Goal: Check status: Check status

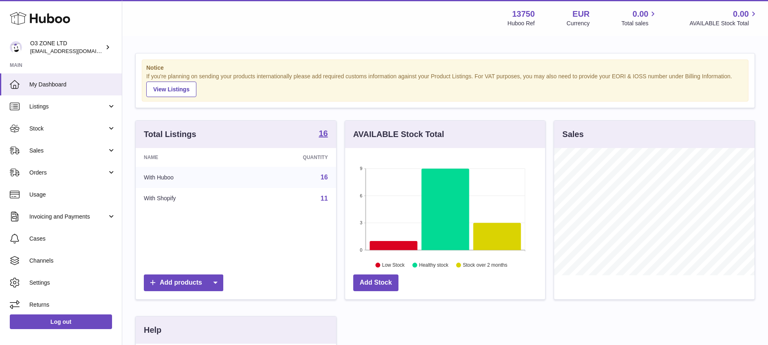
scroll to position [127, 204]
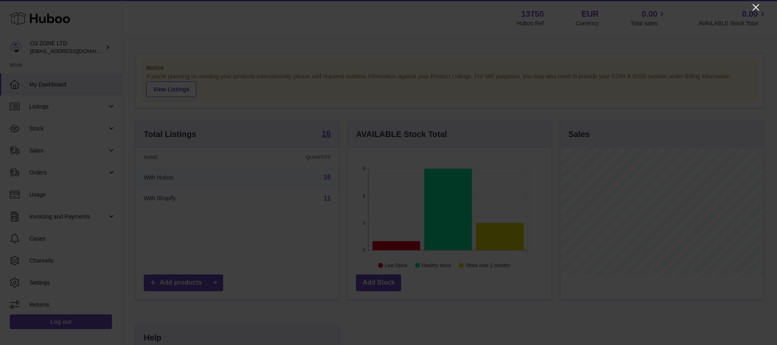
click at [758, 9] on icon "Close" at bounding box center [756, 7] width 10 height 10
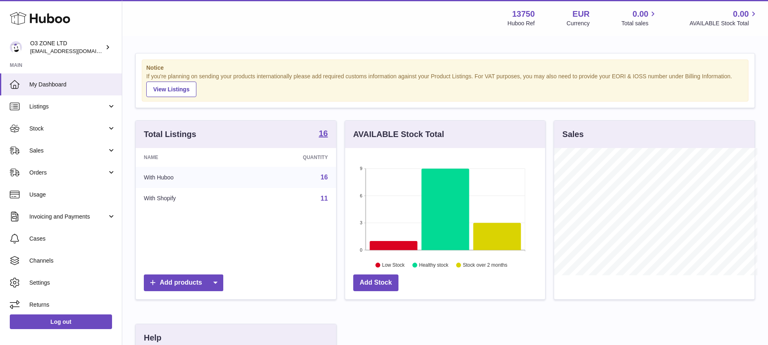
scroll to position [407102, 407029]
click at [61, 156] on link "Sales" at bounding box center [61, 150] width 122 height 22
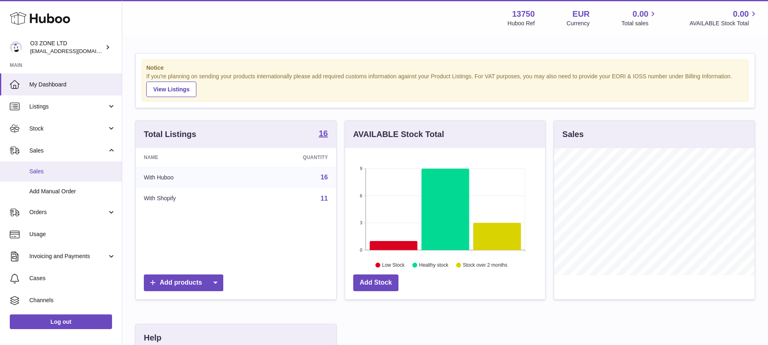
click at [49, 169] on span "Sales" at bounding box center [72, 171] width 86 height 8
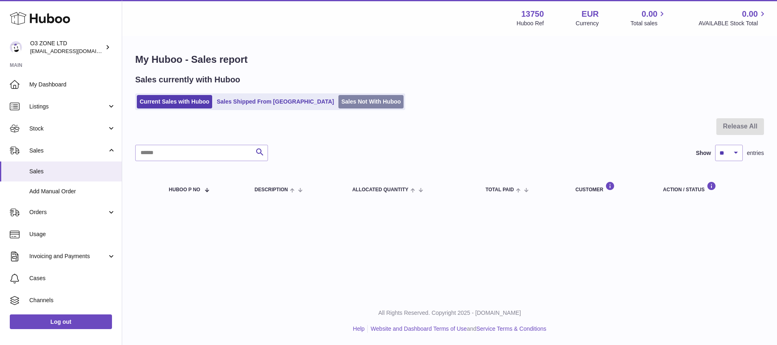
click at [338, 97] on link "Sales Not With Huboo" at bounding box center [370, 101] width 65 height 13
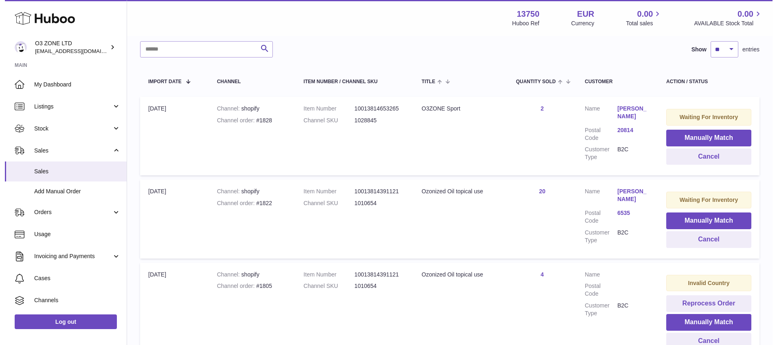
scroll to position [123, 0]
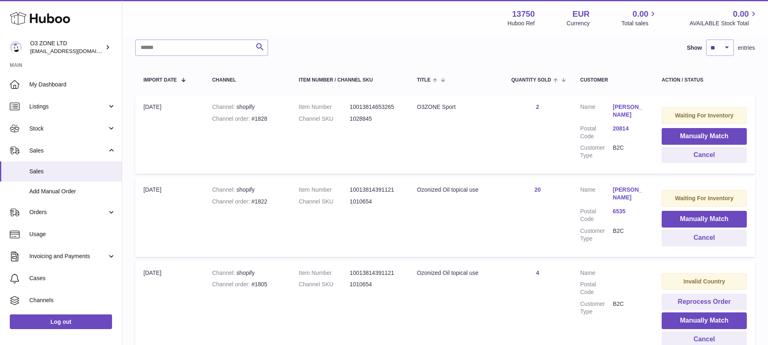
click at [619, 202] on dd "Olaf Kuhnke" at bounding box center [628, 195] width 33 height 18
click at [617, 208] on link "6535" at bounding box center [628, 211] width 33 height 8
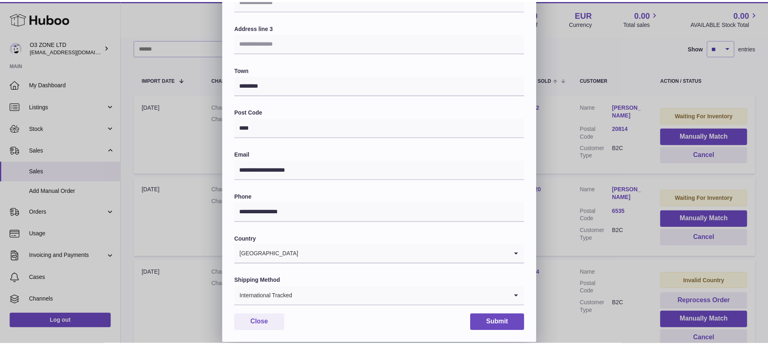
scroll to position [0, 0]
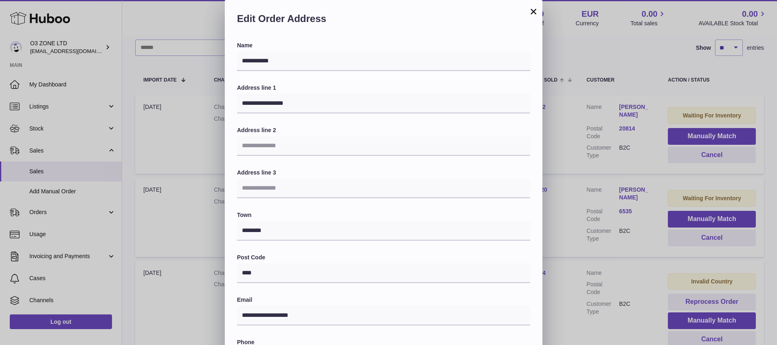
click at [533, 11] on button "×" at bounding box center [534, 12] width 10 height 10
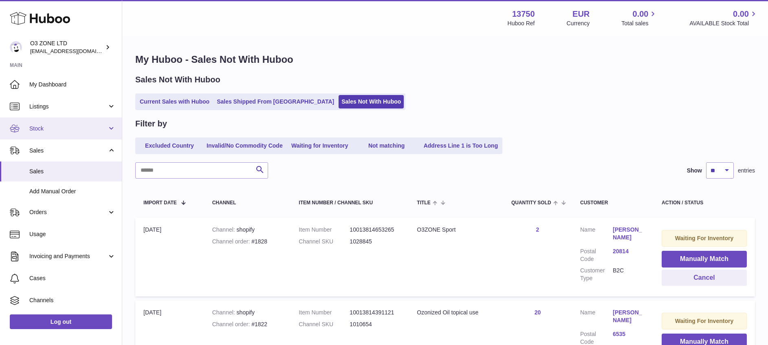
click at [60, 125] on span "Stock" at bounding box center [68, 129] width 78 height 8
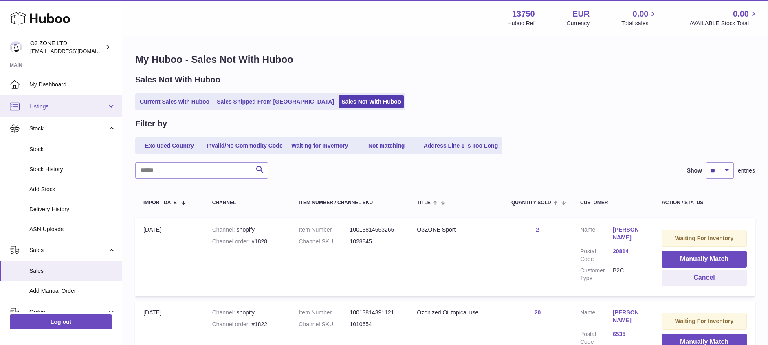
click at [63, 111] on link "Listings" at bounding box center [61, 106] width 122 height 22
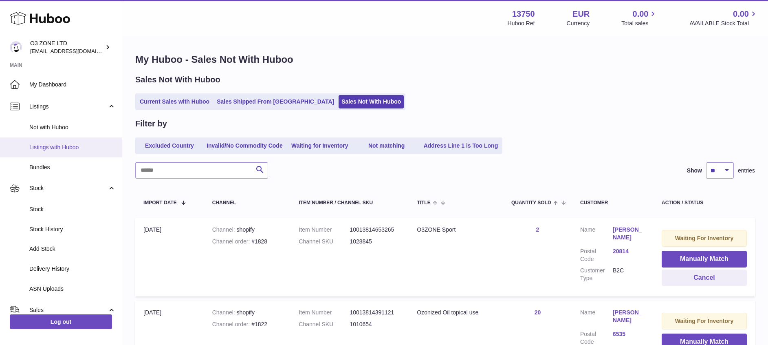
click at [77, 144] on span "Listings with Huboo" at bounding box center [72, 147] width 86 height 8
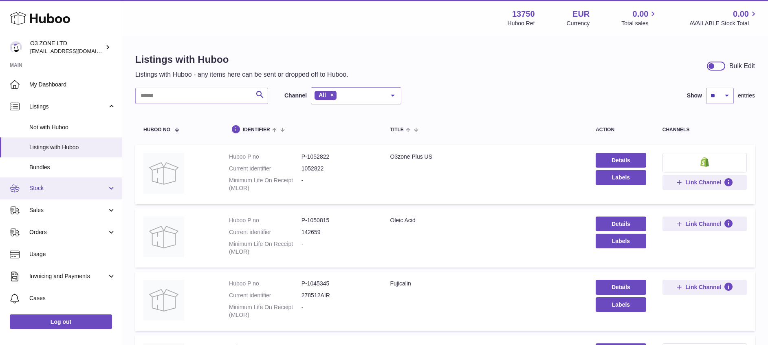
click at [45, 186] on span "Stock" at bounding box center [68, 188] width 78 height 8
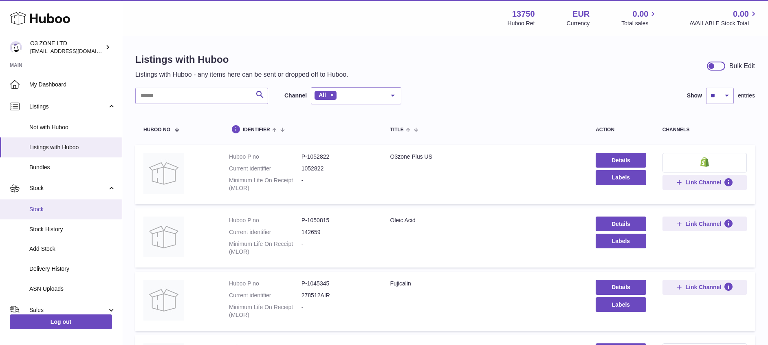
click at [46, 210] on span "Stock" at bounding box center [72, 209] width 86 height 8
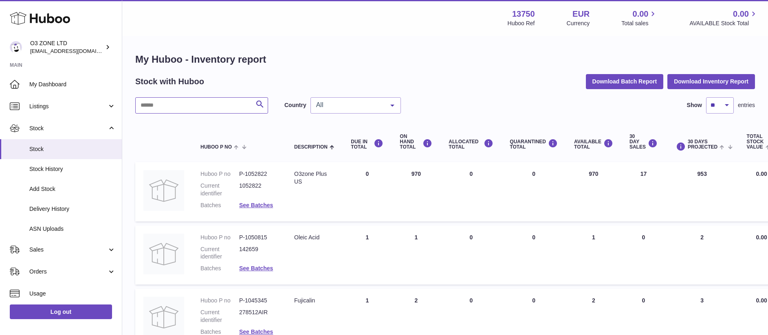
click at [182, 102] on input "text" at bounding box center [201, 105] width 133 height 16
paste input "*****"
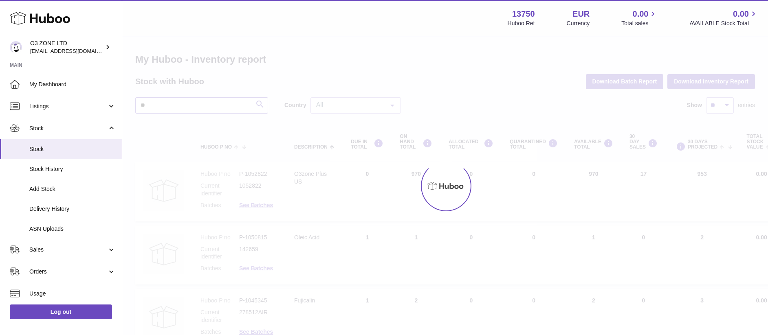
type input "*"
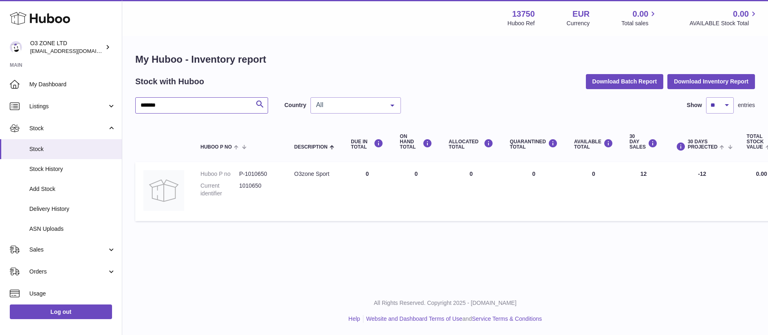
type input "*******"
click at [323, 173] on div "O3zone Sport" at bounding box center [314, 174] width 40 height 8
drag, startPoint x: 323, startPoint y: 173, endPoint x: 381, endPoint y: 184, distance: 58.9
click at [381, 184] on td "DUE IN Total 0" at bounding box center [366, 191] width 49 height 59
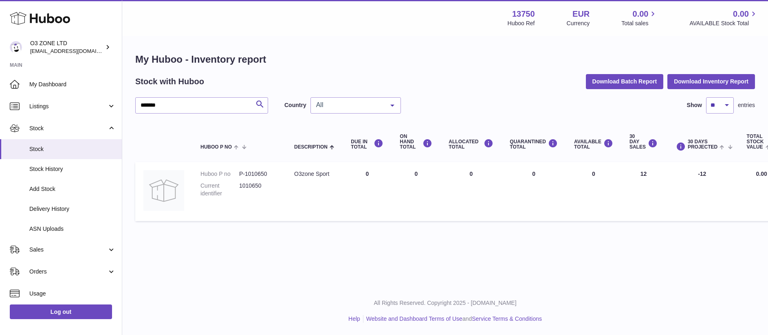
drag, startPoint x: 380, startPoint y: 175, endPoint x: 359, endPoint y: 177, distance: 21.3
click at [359, 177] on td "DUE IN Total 0" at bounding box center [366, 191] width 49 height 59
drag, startPoint x: 359, startPoint y: 177, endPoint x: 406, endPoint y: 176, distance: 46.8
click at [406, 176] on td "ON HAND Total 0" at bounding box center [415, 191] width 49 height 59
drag, startPoint x: 406, startPoint y: 176, endPoint x: 459, endPoint y: 173, distance: 53.5
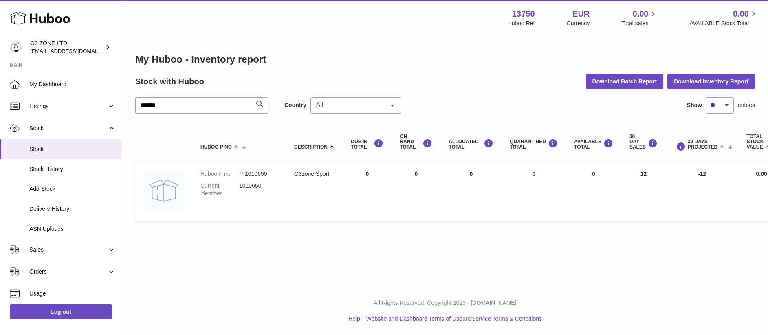
click at [459, 173] on td "ALLOCATED Total 0" at bounding box center [470, 191] width 61 height 59
drag, startPoint x: 653, startPoint y: 171, endPoint x: 619, endPoint y: 175, distance: 34.5
click at [619, 175] on tr "Huboo P no P-1010650 Current identifier 1010650 Description O3zone Sport DUE IN…" at bounding box center [477, 191] width 684 height 59
drag, startPoint x: 619, startPoint y: 175, endPoint x: 611, endPoint y: 199, distance: 25.1
click at [611, 199] on td "AVAILABLE Total 0" at bounding box center [593, 191] width 55 height 59
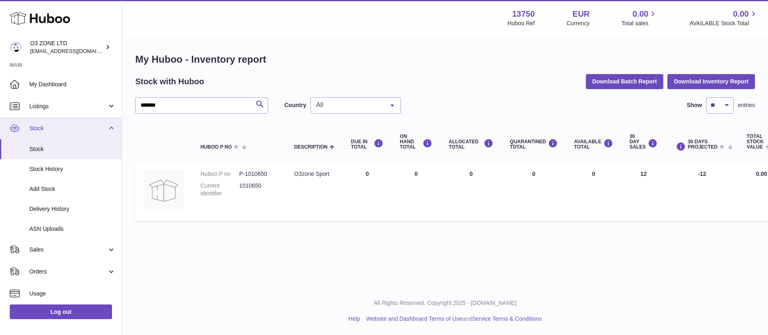
click at [65, 125] on span "Stock" at bounding box center [68, 129] width 78 height 8
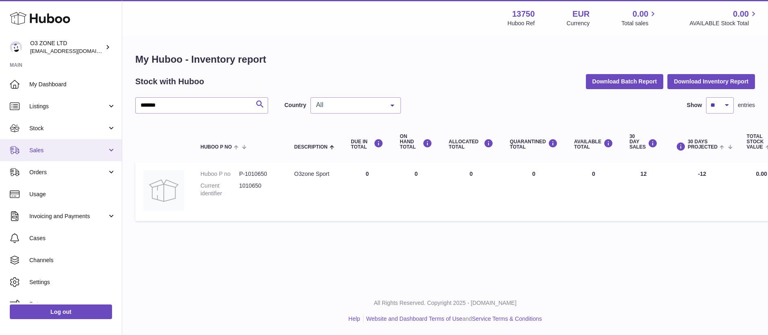
click at [47, 147] on span "Sales" at bounding box center [68, 151] width 78 height 8
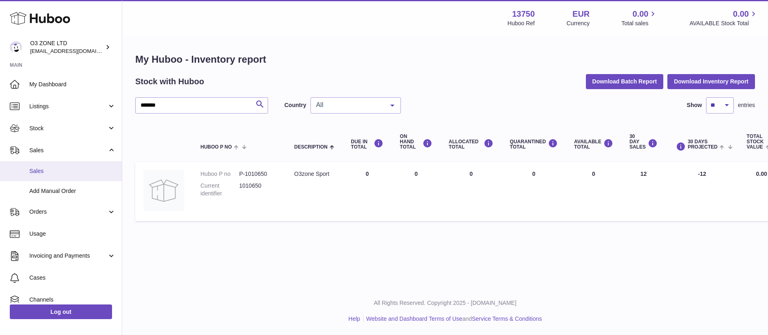
click at [48, 174] on span "Sales" at bounding box center [72, 171] width 86 height 8
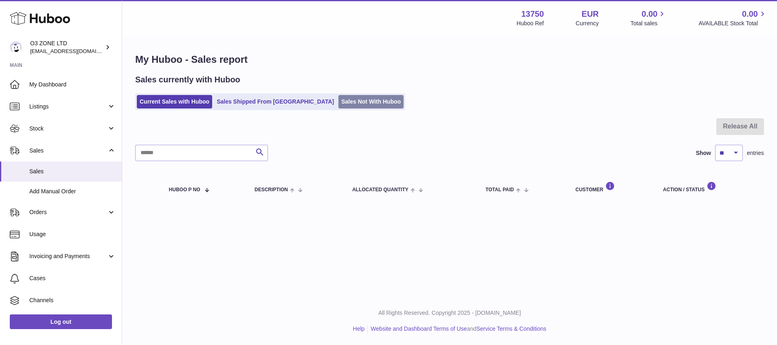
click at [338, 104] on link "Sales Not With Huboo" at bounding box center [370, 101] width 65 height 13
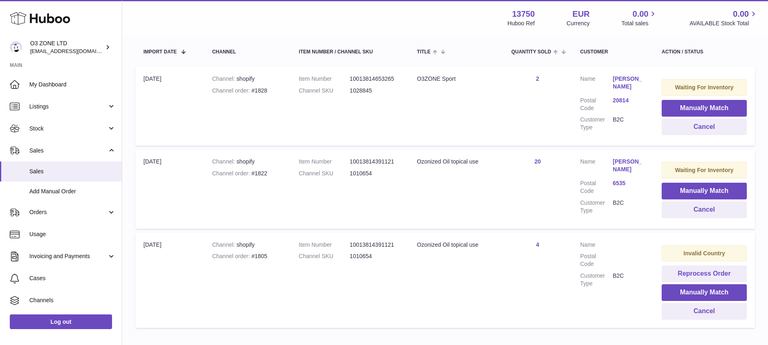
scroll to position [202, 0]
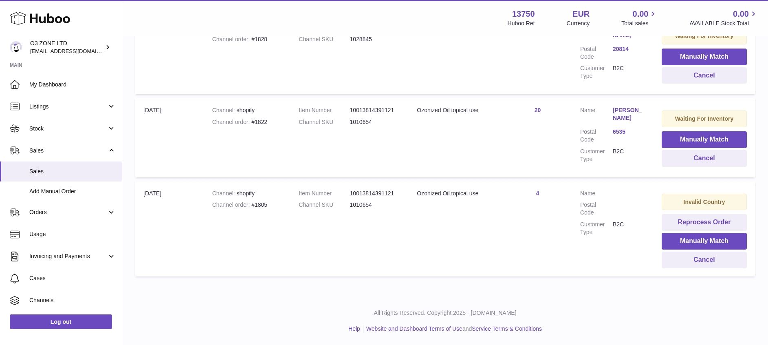
drag, startPoint x: 610, startPoint y: 196, endPoint x: 626, endPoint y: 209, distance: 20.4
click at [626, 209] on dl "Customer Name Postal Code Customer Type B2C" at bounding box center [612, 214] width 65 height 50
drag, startPoint x: 626, startPoint y: 209, endPoint x: 615, endPoint y: 213, distance: 12.1
click at [615, 213] on dd at bounding box center [628, 208] width 33 height 15
click at [545, 240] on td "Quantity Sold 4" at bounding box center [537, 228] width 69 height 95
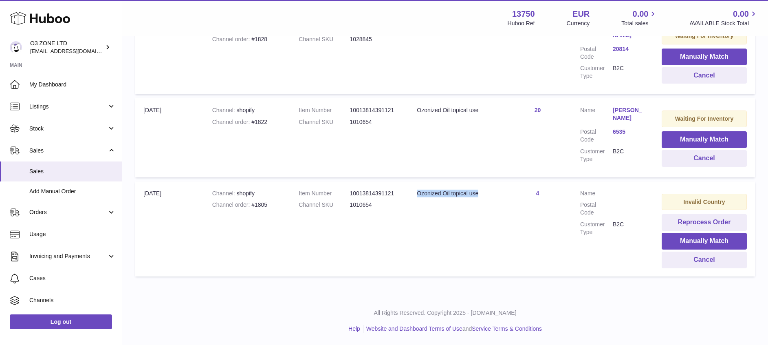
drag, startPoint x: 487, startPoint y: 198, endPoint x: 418, endPoint y: 192, distance: 69.9
click at [418, 192] on td "Title Ozonized Oil topical use" at bounding box center [455, 228] width 94 height 95
copy div "Ozonized Oil topical use"
click at [64, 129] on span "Stock" at bounding box center [68, 129] width 78 height 8
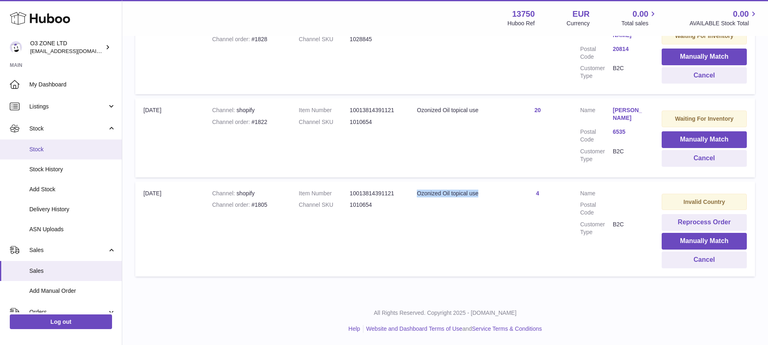
click at [51, 149] on span "Stock" at bounding box center [72, 149] width 86 height 8
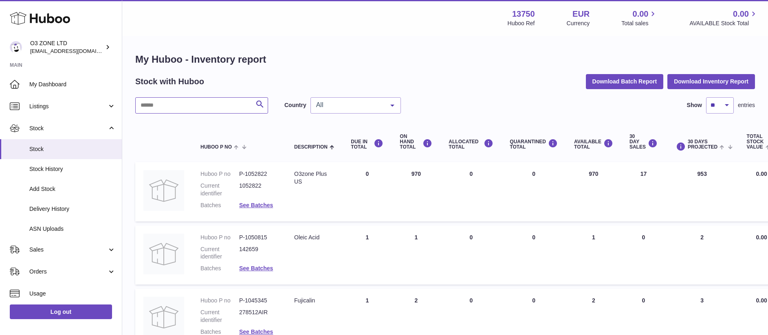
click at [239, 105] on input "text" at bounding box center [201, 105] width 133 height 16
paste input "**********"
type input "**********"
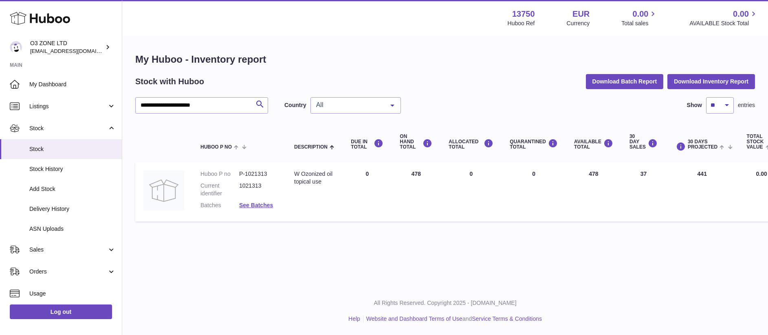
drag, startPoint x: 429, startPoint y: 177, endPoint x: 405, endPoint y: 175, distance: 24.1
click at [405, 175] on td "ON HAND Total 478" at bounding box center [415, 191] width 49 height 59
click at [405, 177] on td "ON HAND Total 478" at bounding box center [415, 191] width 49 height 59
click at [345, 105] on span "All" at bounding box center [349, 105] width 70 height 8
click at [341, 136] on span "GB" at bounding box center [356, 138] width 90 height 16
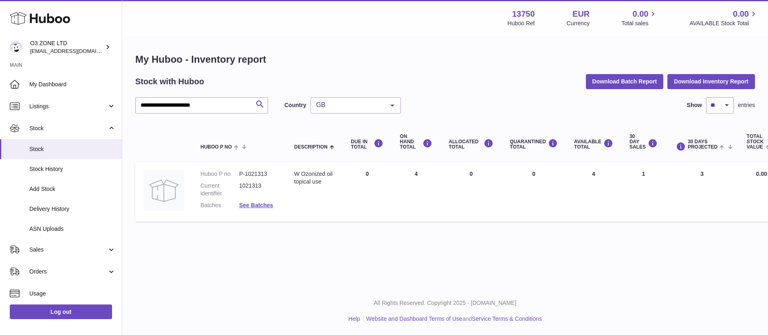
drag, startPoint x: 420, startPoint y: 171, endPoint x: 391, endPoint y: 176, distance: 29.0
click at [391, 176] on td "ON HAND Total 4" at bounding box center [415, 191] width 49 height 59
click at [586, 178] on td "AVAILABLE Total 4" at bounding box center [593, 191] width 55 height 59
click at [62, 248] on span "Sales" at bounding box center [68, 250] width 78 height 8
click at [50, 261] on link "Sales" at bounding box center [61, 271] width 122 height 20
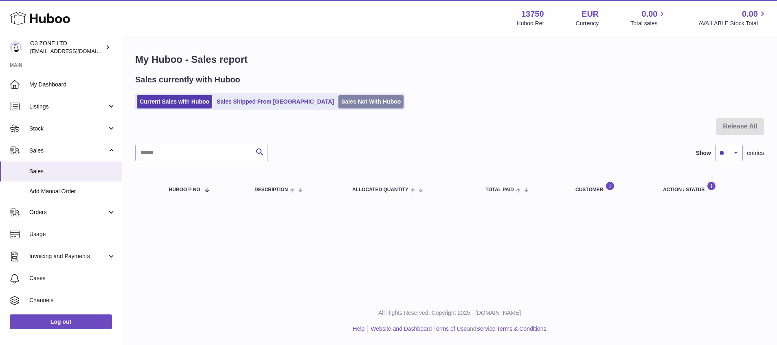
click at [338, 105] on link "Sales Not With Huboo" at bounding box center [370, 101] width 65 height 13
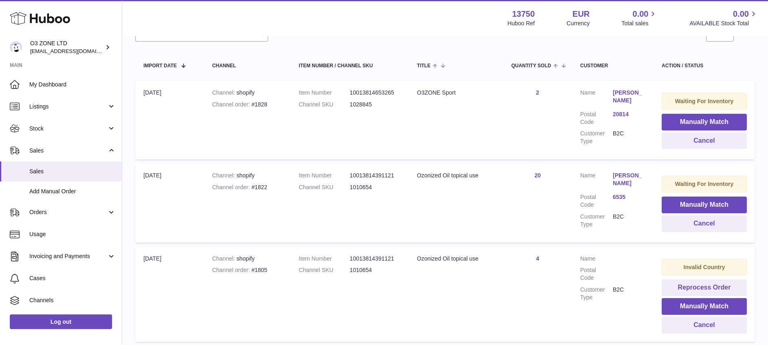
scroll to position [134, 0]
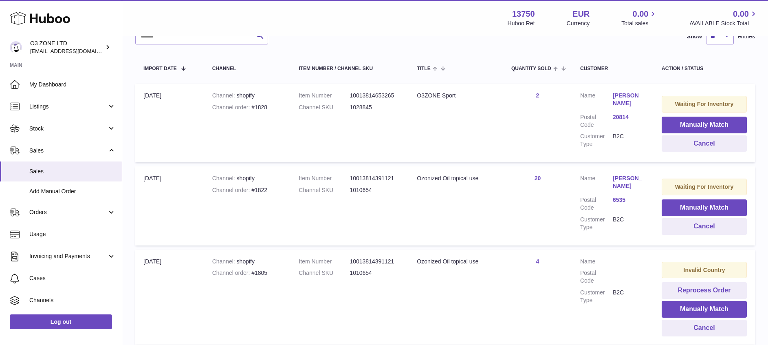
click at [259, 105] on div "Channel order #1828" at bounding box center [247, 107] width 70 height 8
click at [425, 126] on td "Title O3ZONE Sport" at bounding box center [455, 122] width 94 height 79
click at [65, 127] on span "Stock" at bounding box center [68, 129] width 78 height 8
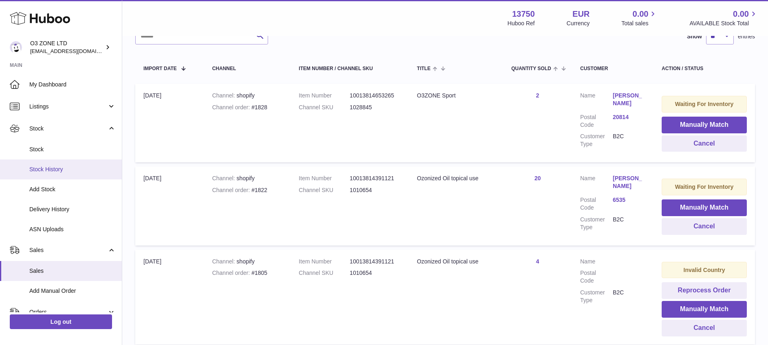
click at [65, 169] on span "Stock History" at bounding box center [72, 169] width 86 height 8
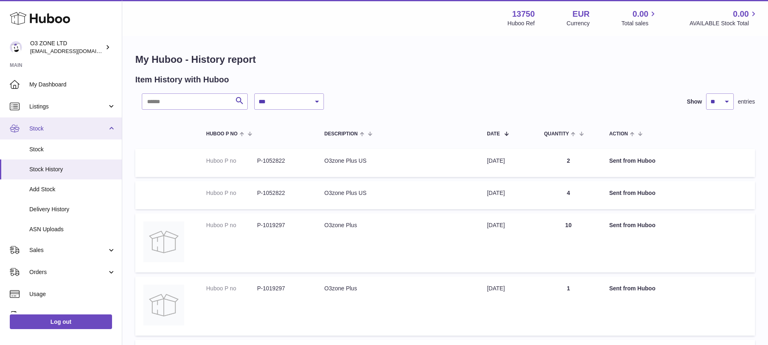
click at [44, 132] on span "Stock" at bounding box center [68, 129] width 78 height 8
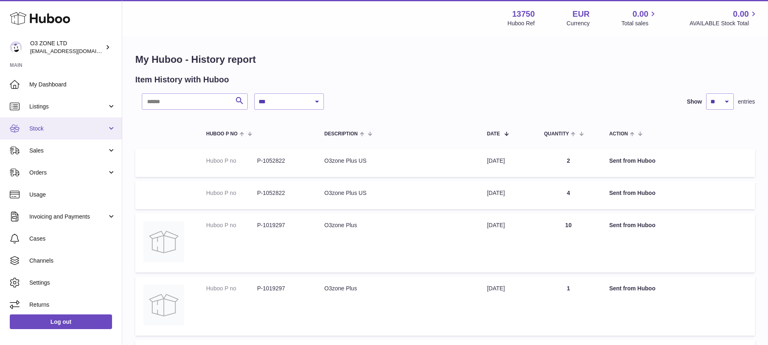
click at [65, 131] on span "Stock" at bounding box center [68, 129] width 78 height 8
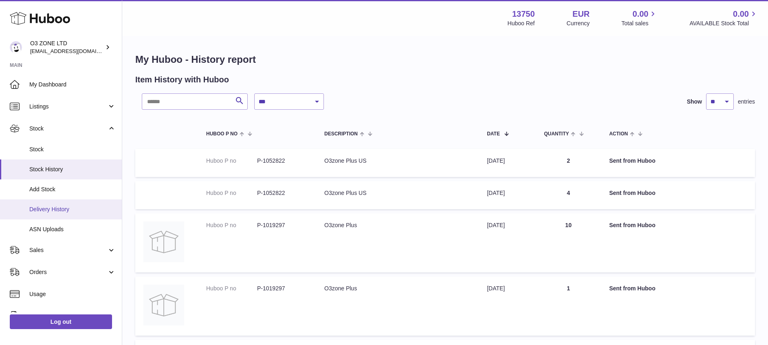
click at [65, 208] on span "Delivery History" at bounding box center [72, 209] width 86 height 8
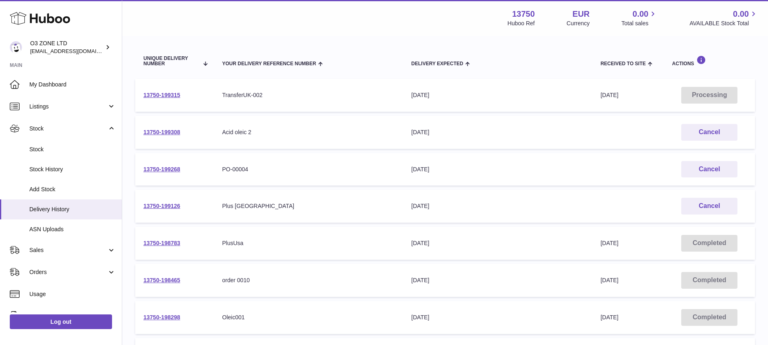
scroll to position [83, 0]
click at [168, 203] on link "13750-199126" at bounding box center [161, 205] width 37 height 7
click at [167, 242] on link "13750-198783" at bounding box center [161, 242] width 37 height 7
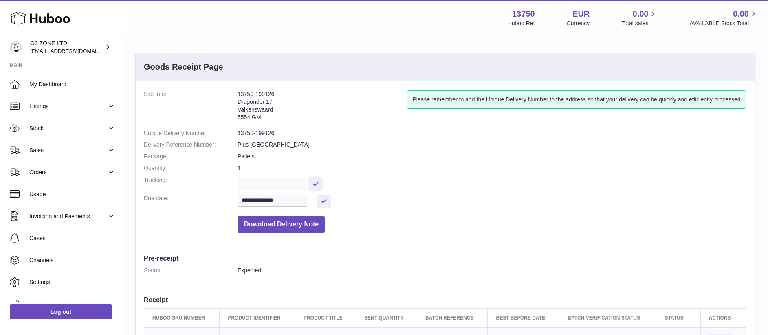
scroll to position [226, 0]
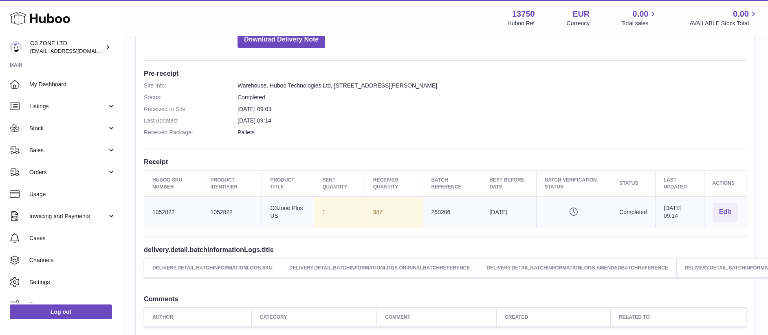
scroll to position [187, 0]
drag, startPoint x: 396, startPoint y: 186, endPoint x: 365, endPoint y: 182, distance: 31.6
click at [365, 182] on th "Received Quantity" at bounding box center [393, 184] width 58 height 26
drag, startPoint x: 614, startPoint y: 211, endPoint x: 642, endPoint y: 209, distance: 28.2
click at [642, 209] on td "Completed" at bounding box center [633, 213] width 44 height 32
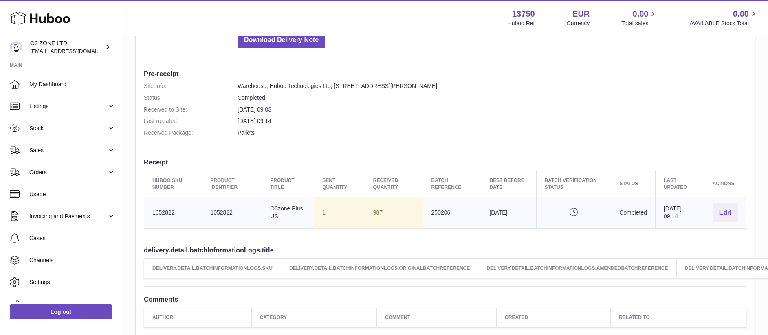
drag, startPoint x: 642, startPoint y: 209, endPoint x: 565, endPoint y: 114, distance: 121.5
click at [565, 114] on dl "Site Info: Warehouse, Huboo Technologies Ltd, Unit 2 Interplex 16 Ash Ridge Rd.…" at bounding box center [445, 111] width 602 height 59
click at [53, 133] on link "Stock" at bounding box center [61, 128] width 122 height 22
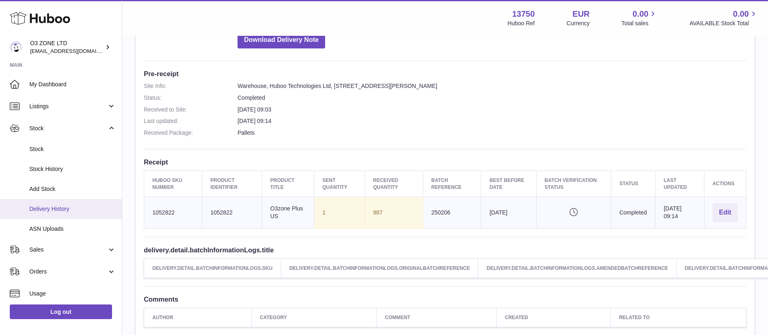
click at [59, 209] on span "Delivery History" at bounding box center [72, 209] width 86 height 8
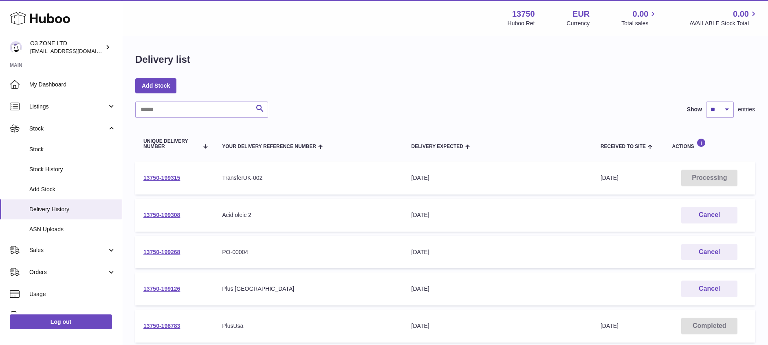
drag, startPoint x: 630, startPoint y: 175, endPoint x: 590, endPoint y: 179, distance: 39.7
click at [590, 179] on tr "13750-199315 Your Delivery Reference Number TransferUK-002 Delivery Expected [D…" at bounding box center [444, 177] width 619 height 33
drag, startPoint x: 590, startPoint y: 179, endPoint x: 642, endPoint y: 180, distance: 51.7
click at [642, 180] on td "Received to Site 11th Aug 2025" at bounding box center [628, 177] width 72 height 33
click at [169, 176] on link "13750-199315" at bounding box center [161, 177] width 37 height 7
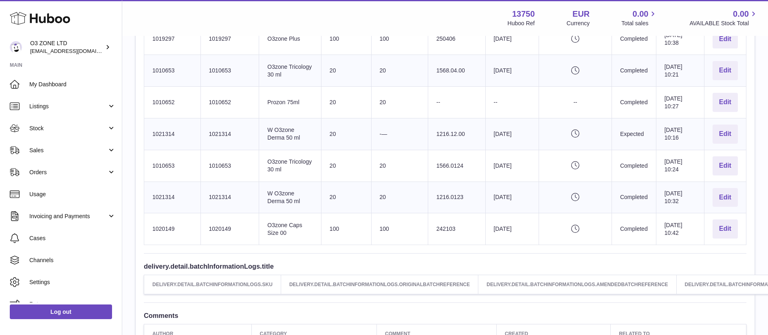
scroll to position [268, 0]
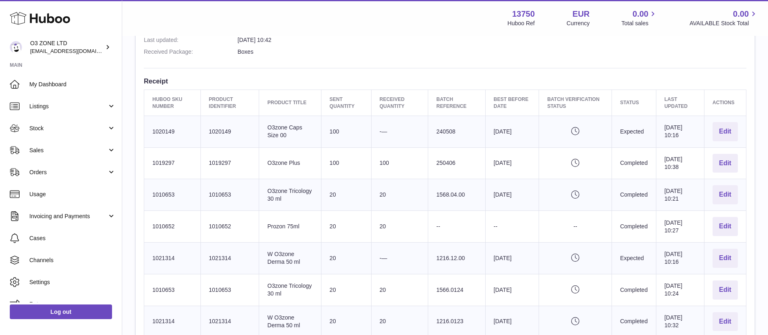
drag, startPoint x: 391, startPoint y: 226, endPoint x: 374, endPoint y: 226, distance: 16.7
click at [374, 226] on td "20" at bounding box center [399, 227] width 57 height 32
drag, startPoint x: 374, startPoint y: 226, endPoint x: 367, endPoint y: 248, distance: 23.3
click at [367, 248] on td "Sent Quantity 20" at bounding box center [346, 258] width 50 height 32
click at [284, 132] on td "Product title O3zone Caps Size 00" at bounding box center [290, 132] width 62 height 32
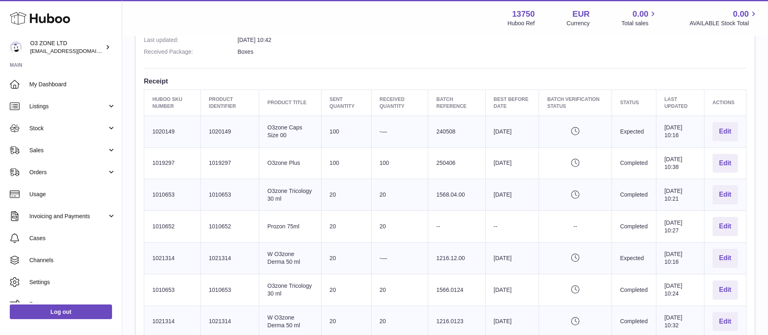
click at [284, 132] on td "Product title O3zone Caps Size 00" at bounding box center [290, 132] width 62 height 32
click at [290, 259] on td "Product title W O3zone Derma 50 ml" at bounding box center [290, 258] width 62 height 32
click at [562, 177] on td "Pending verification" at bounding box center [575, 163] width 73 height 32
